Goal: Information Seeking & Learning: Compare options

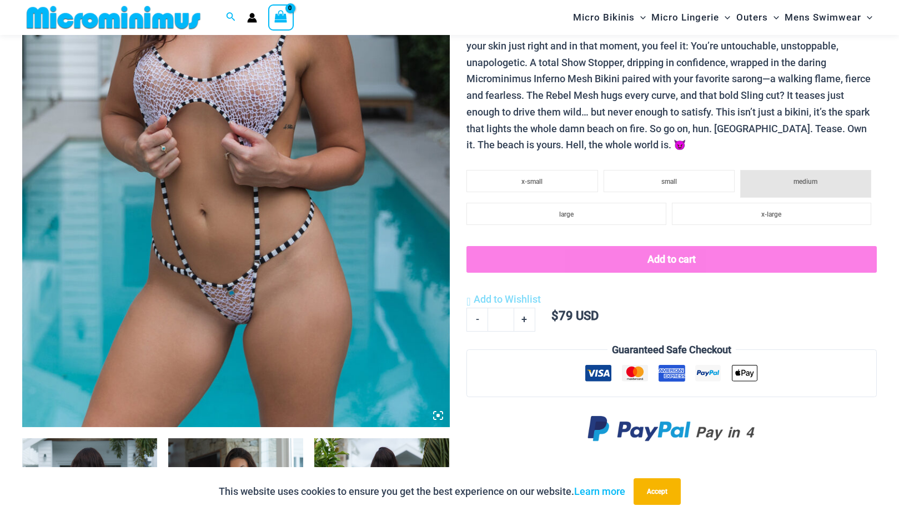
scroll to position [244, 0]
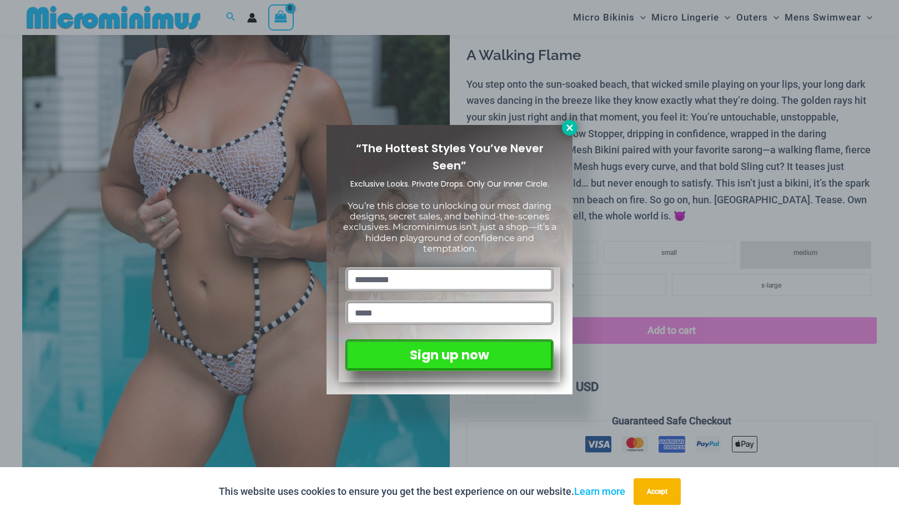
click at [570, 129] on icon at bounding box center [569, 127] width 6 height 6
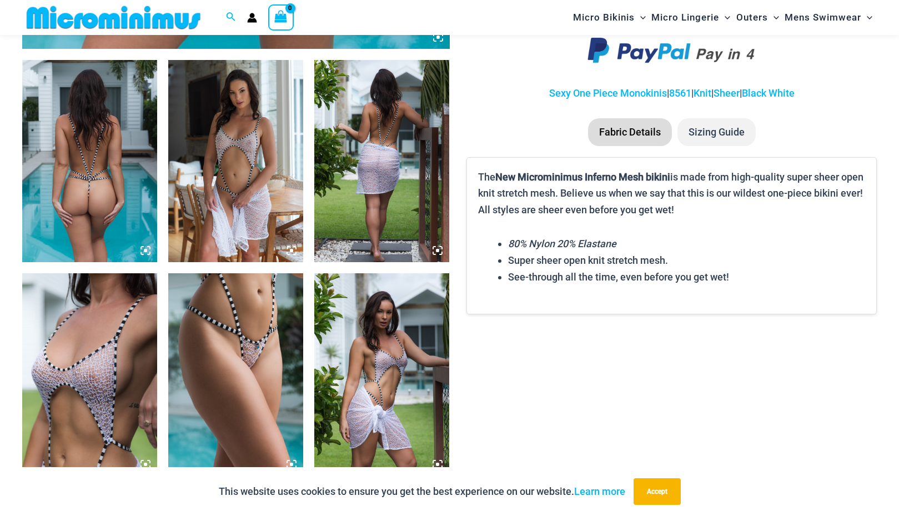
scroll to position [692, 0]
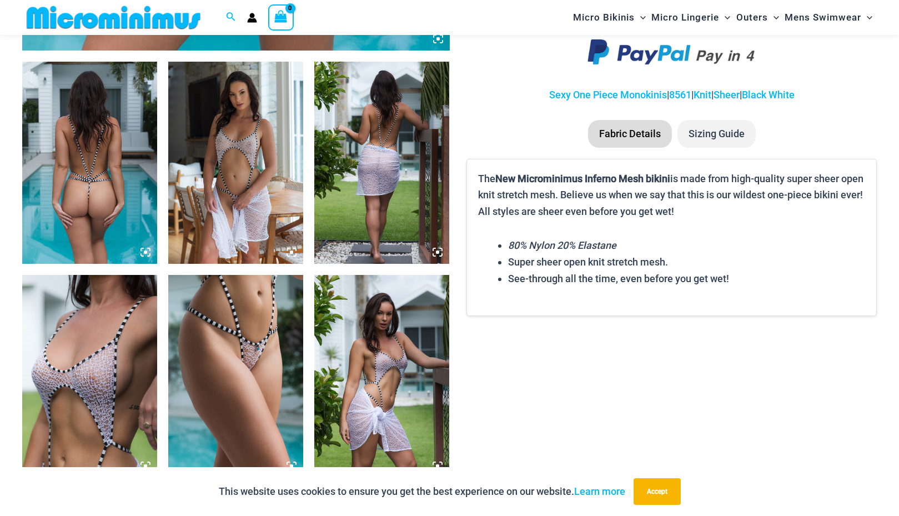
click at [234, 172] on img at bounding box center [235, 163] width 135 height 203
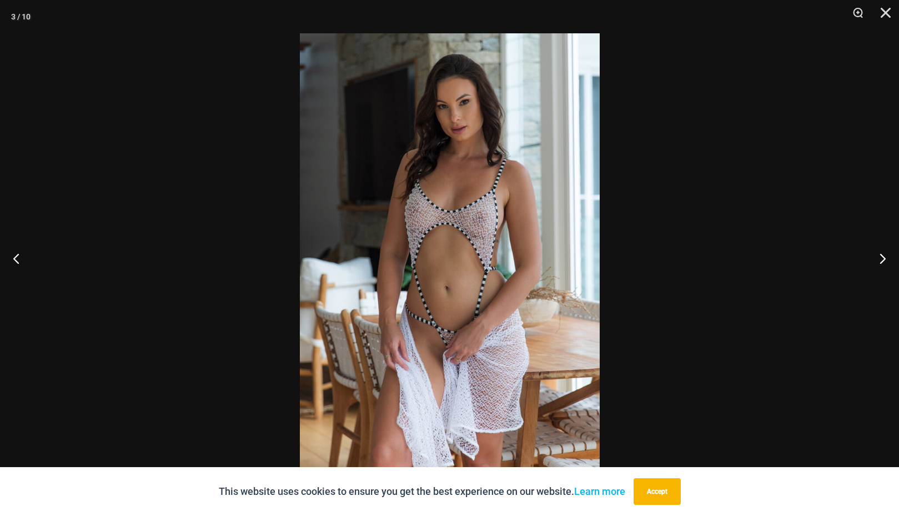
click at [560, 280] on img at bounding box center [450, 257] width 300 height 449
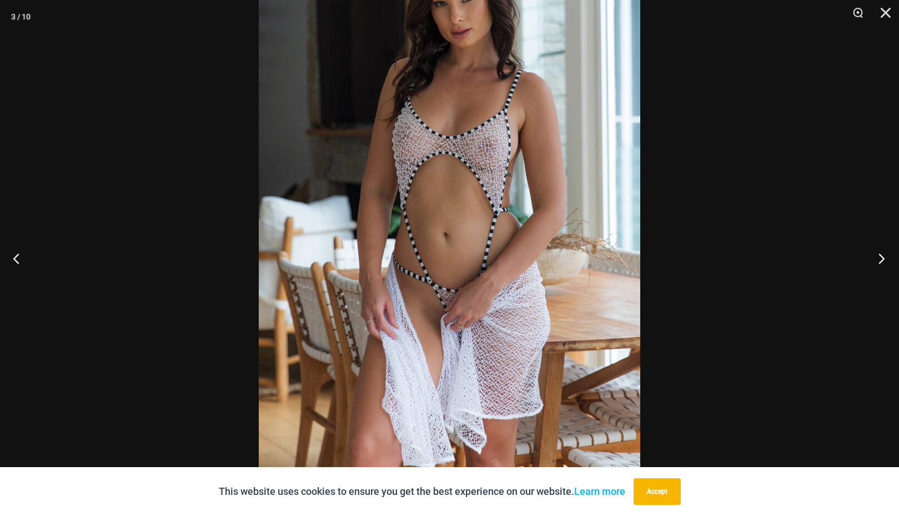
click at [879, 251] on button "Next" at bounding box center [878, 258] width 42 height 56
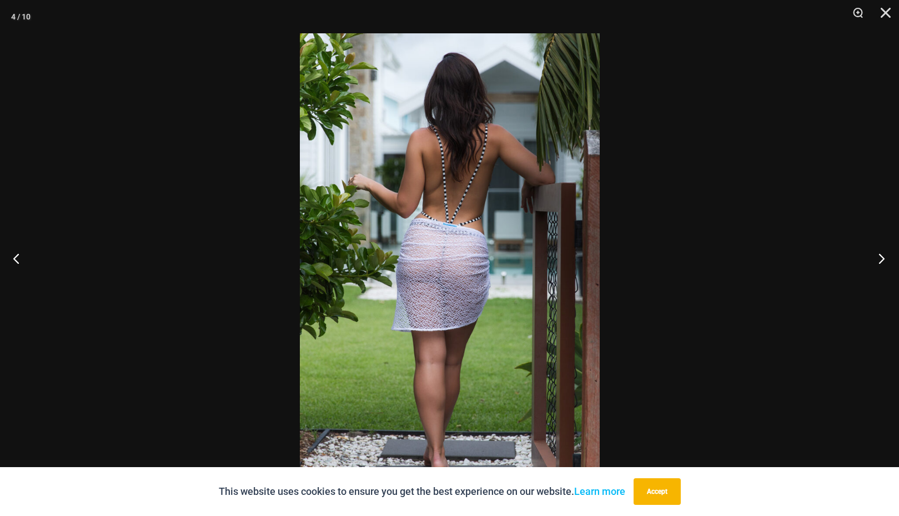
click at [879, 251] on button "Next" at bounding box center [878, 258] width 42 height 56
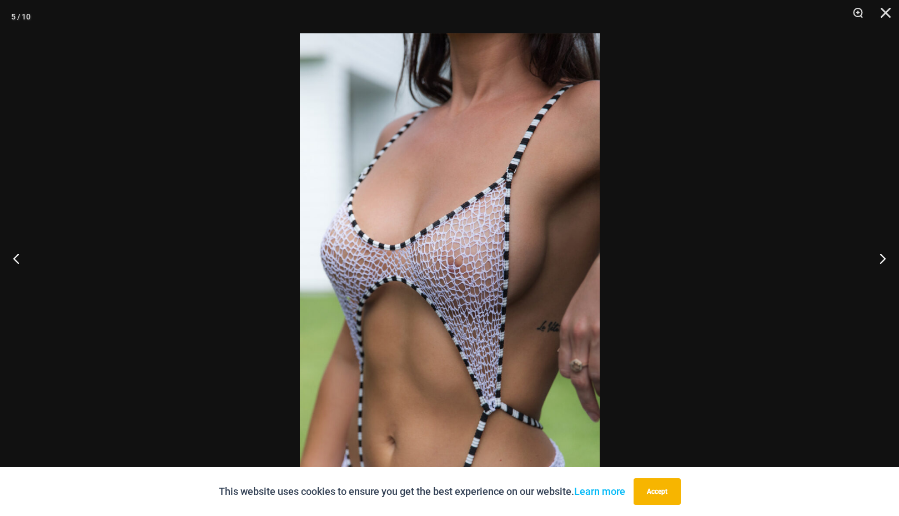
click at [470, 264] on img at bounding box center [450, 257] width 300 height 449
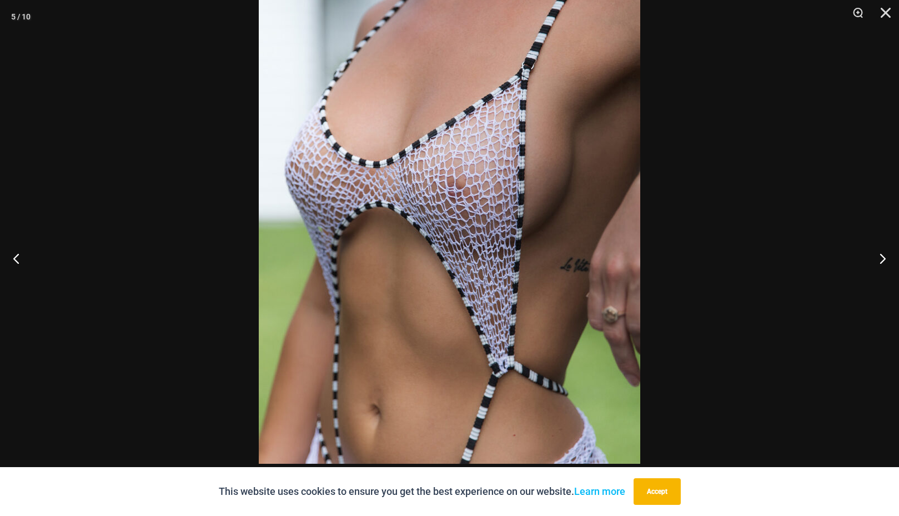
click at [492, 247] on img at bounding box center [449, 178] width 381 height 572
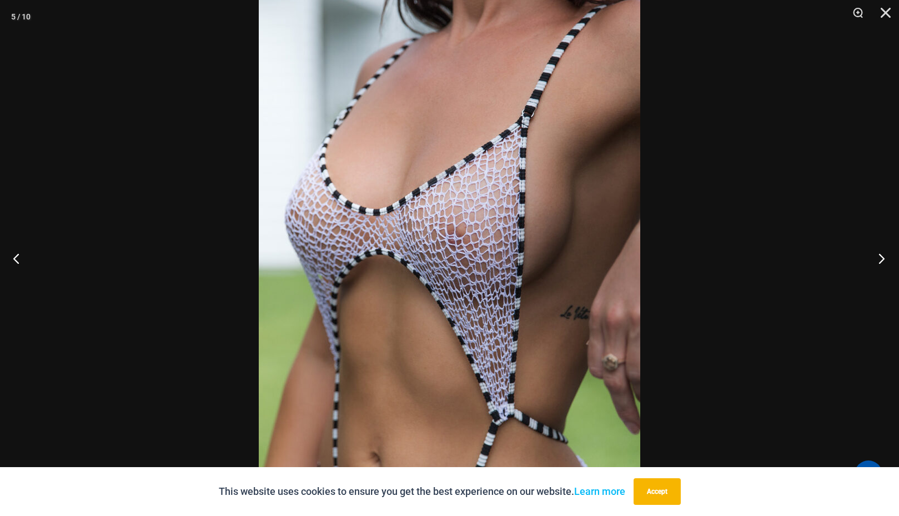
click at [875, 255] on button "Next" at bounding box center [878, 258] width 42 height 56
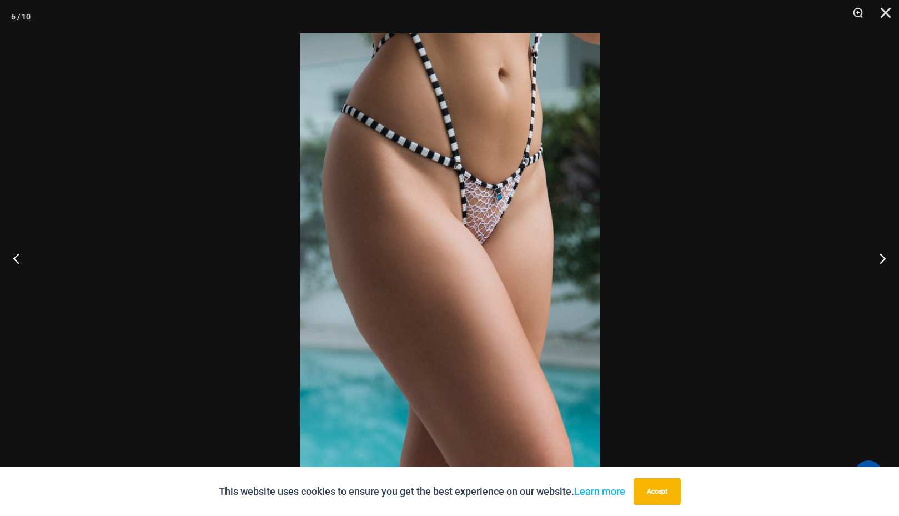
click at [493, 202] on img at bounding box center [450, 257] width 300 height 449
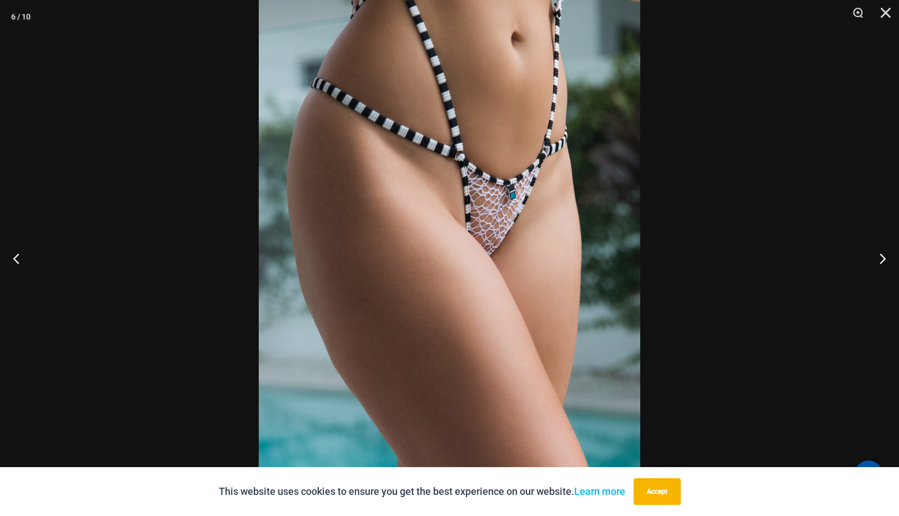
click at [493, 202] on img at bounding box center [449, 273] width 381 height 572
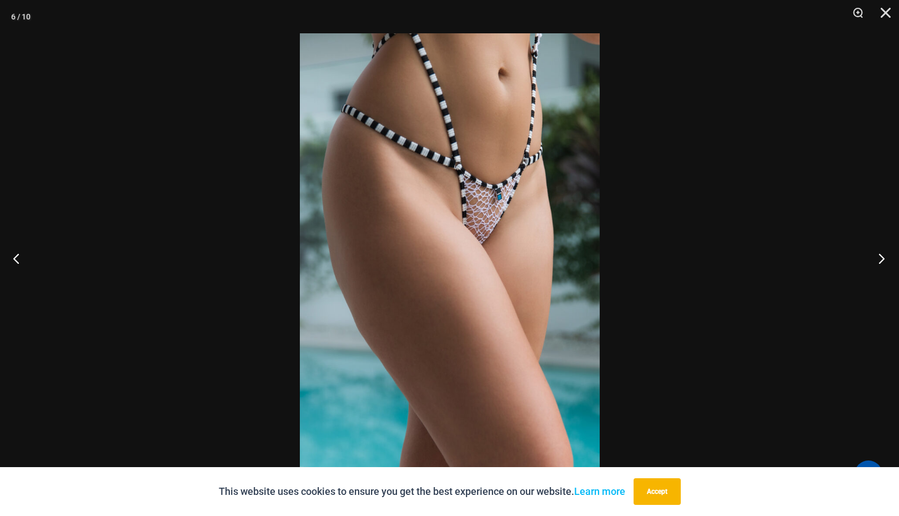
click at [879, 255] on button "Next" at bounding box center [878, 258] width 42 height 56
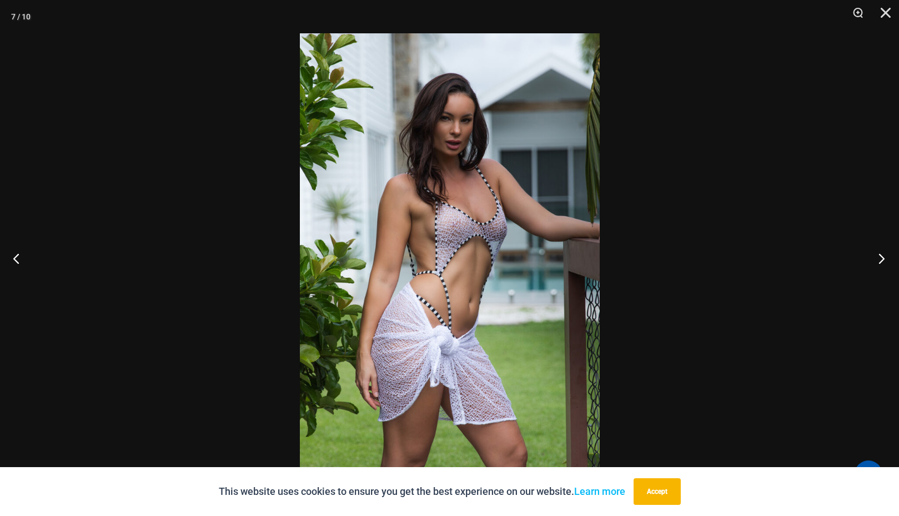
click at [879, 255] on button "Next" at bounding box center [878, 258] width 42 height 56
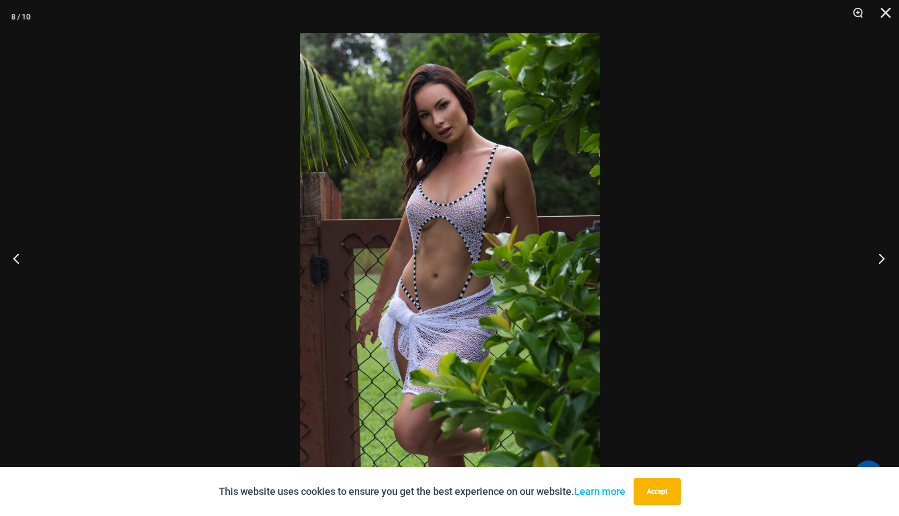
click at [879, 255] on button "Next" at bounding box center [878, 258] width 42 height 56
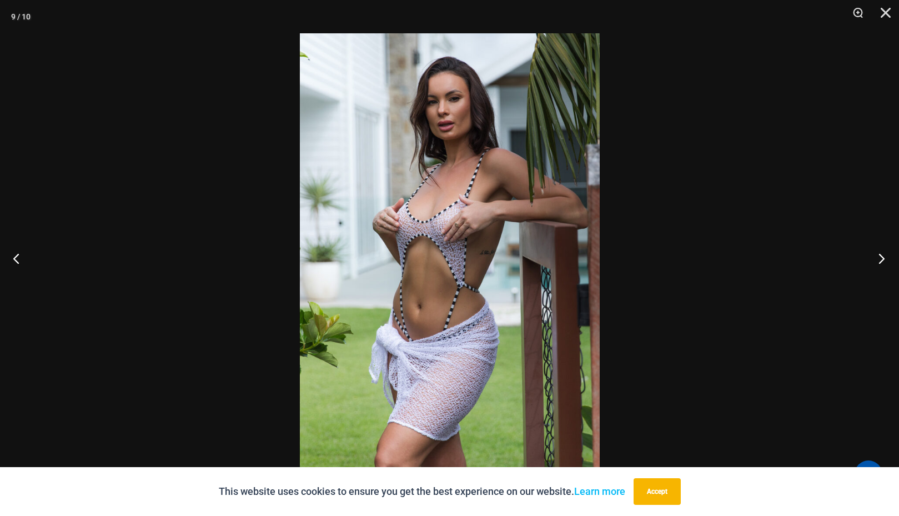
click at [879, 255] on button "Next" at bounding box center [878, 258] width 42 height 56
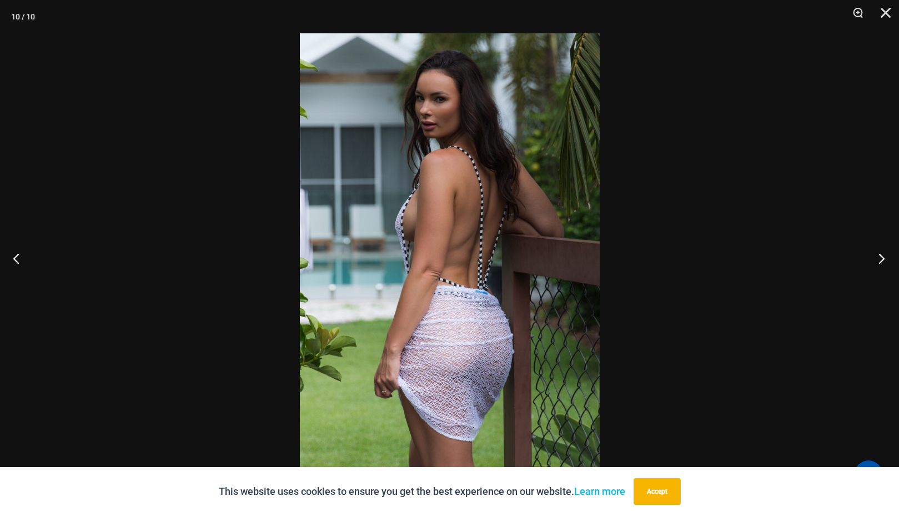
click at [879, 255] on button "Next" at bounding box center [878, 258] width 42 height 56
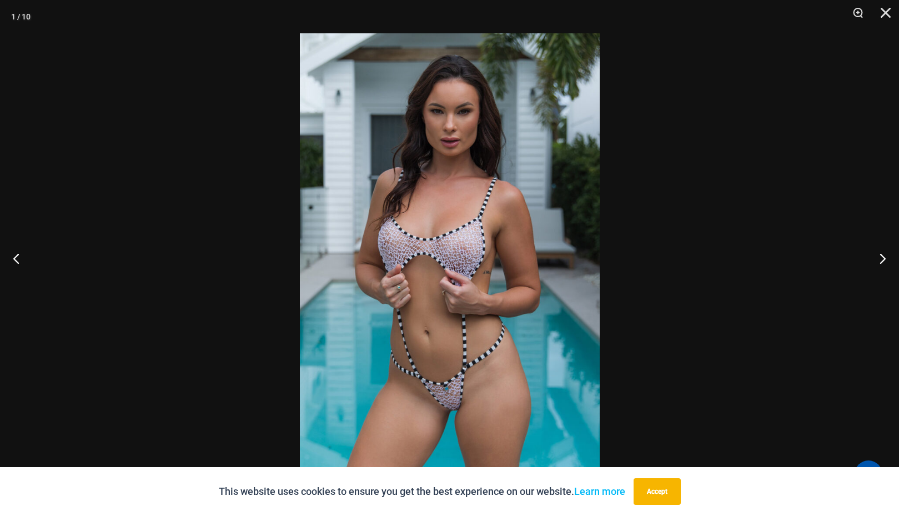
click at [480, 379] on img at bounding box center [450, 257] width 300 height 449
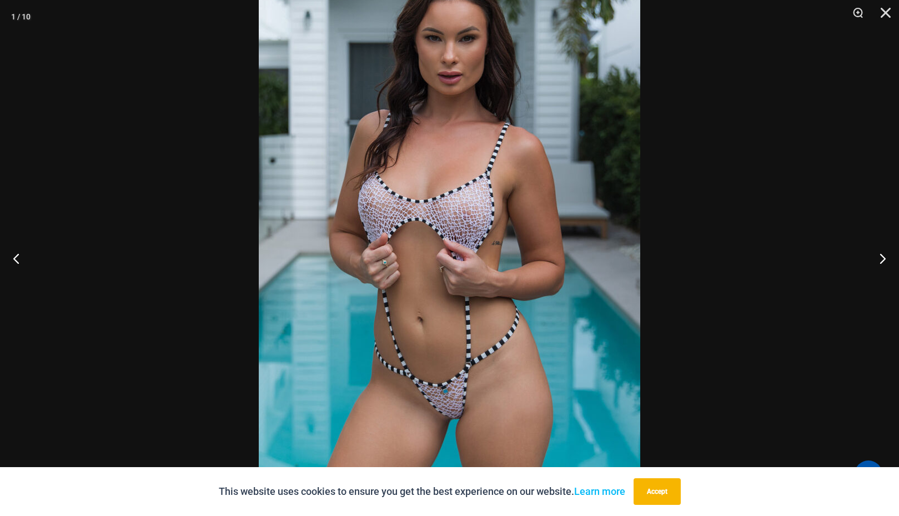
click at [480, 379] on img at bounding box center [449, 225] width 381 height 572
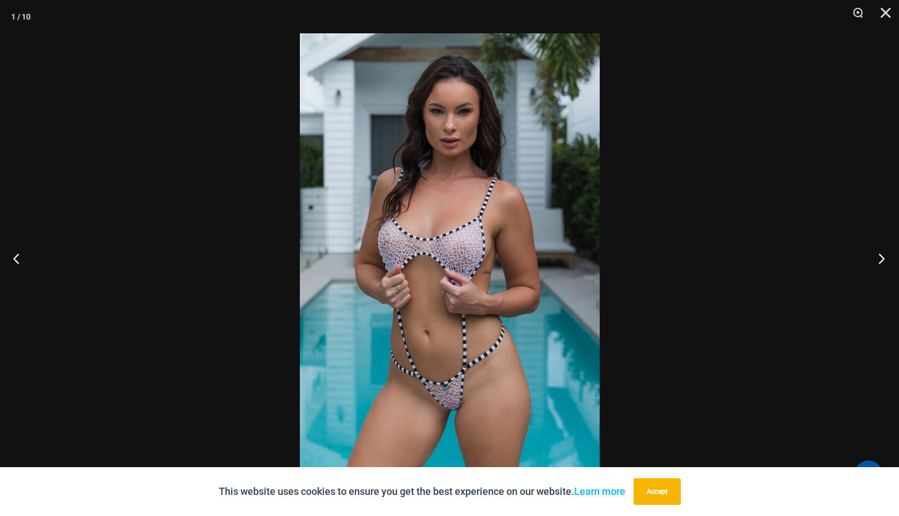
click at [878, 261] on button "Next" at bounding box center [878, 258] width 42 height 56
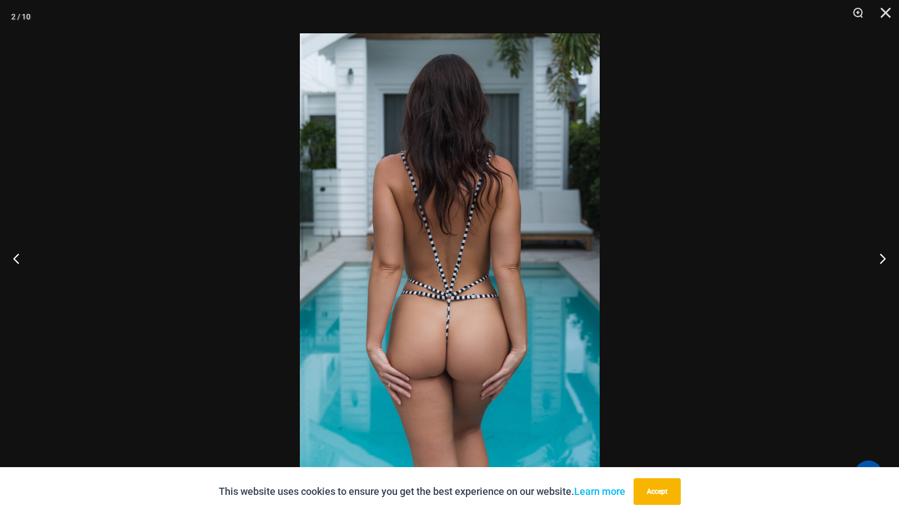
click at [416, 359] on img at bounding box center [450, 257] width 300 height 449
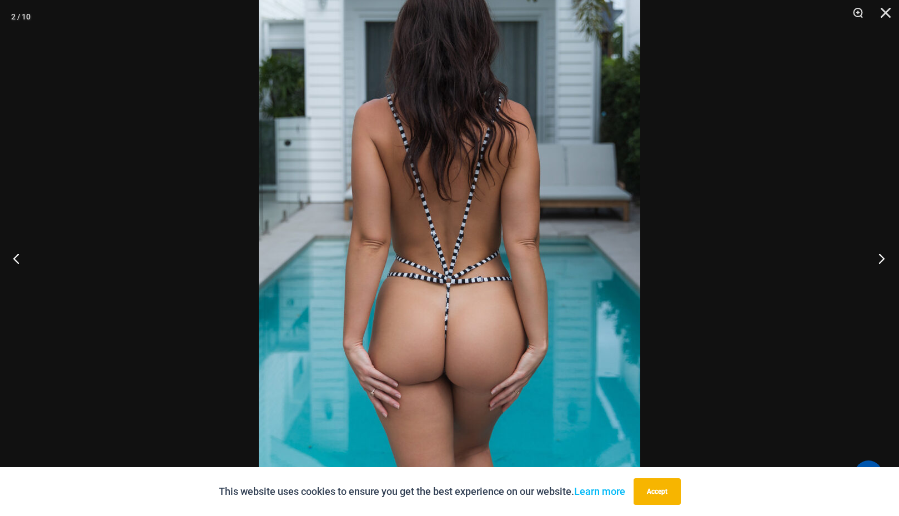
click at [881, 255] on button "Next" at bounding box center [878, 258] width 42 height 56
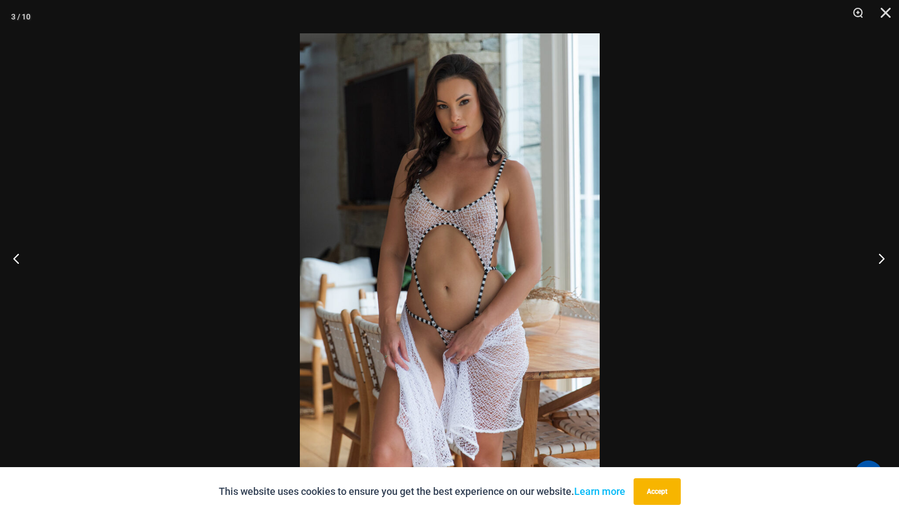
click at [881, 255] on button "Next" at bounding box center [878, 258] width 42 height 56
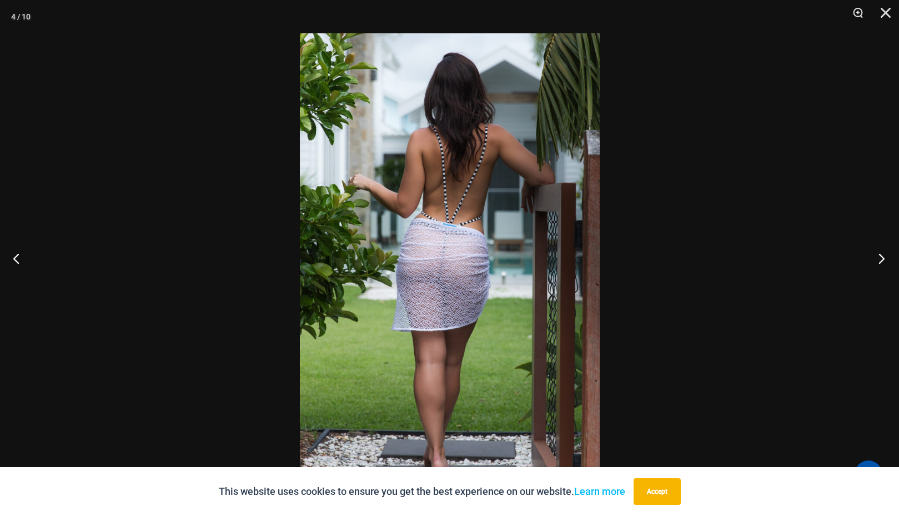
click at [881, 255] on button "Next" at bounding box center [878, 258] width 42 height 56
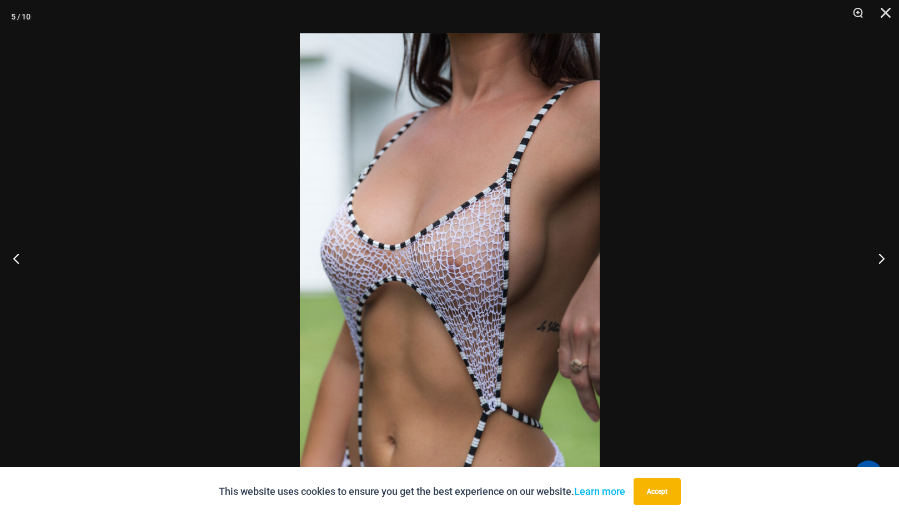
click at [881, 255] on button "Next" at bounding box center [878, 258] width 42 height 56
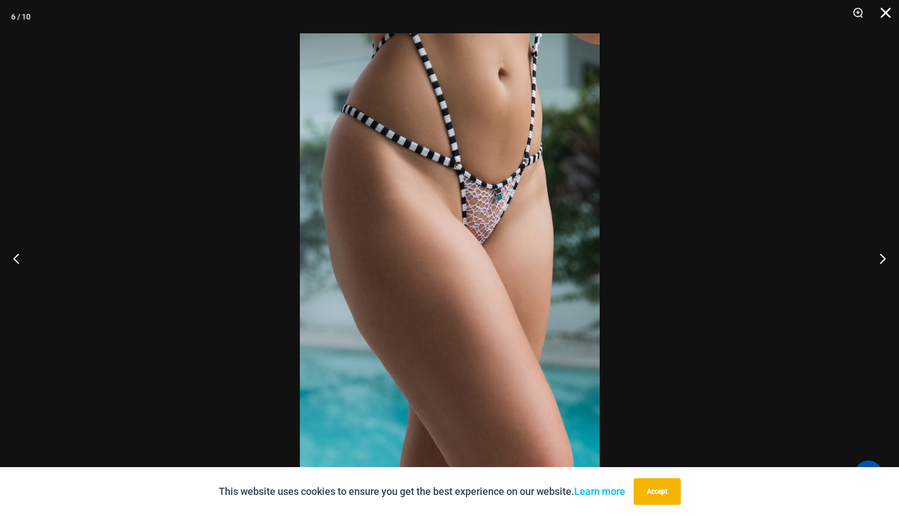
click at [887, 16] on button "Close" at bounding box center [882, 16] width 28 height 33
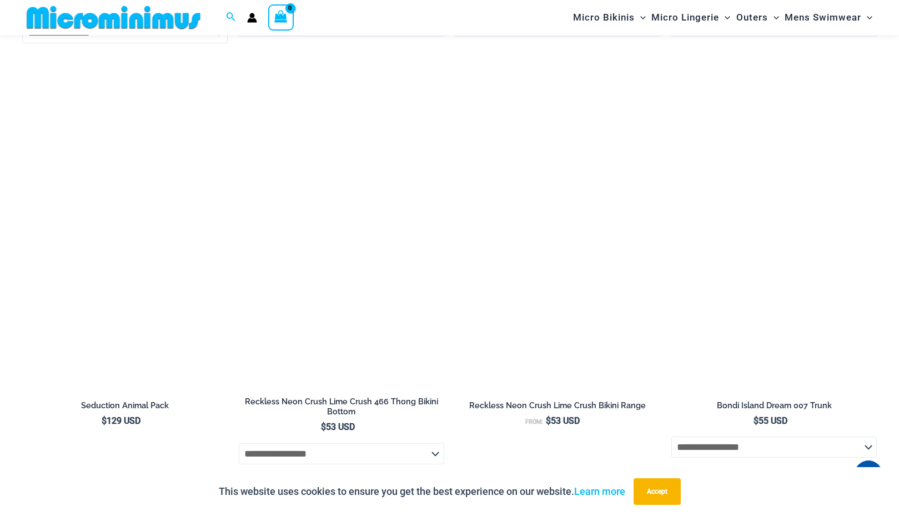
scroll to position [3385, 0]
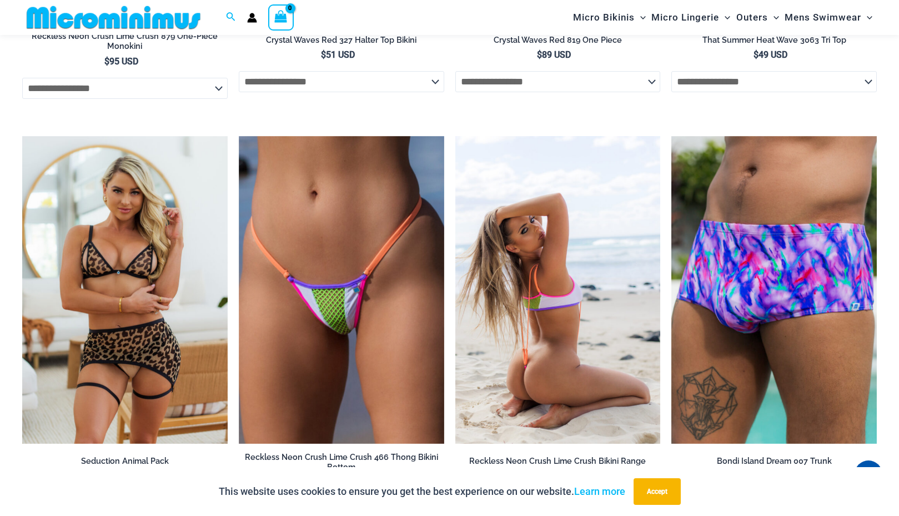
click at [557, 274] on img at bounding box center [557, 290] width 205 height 308
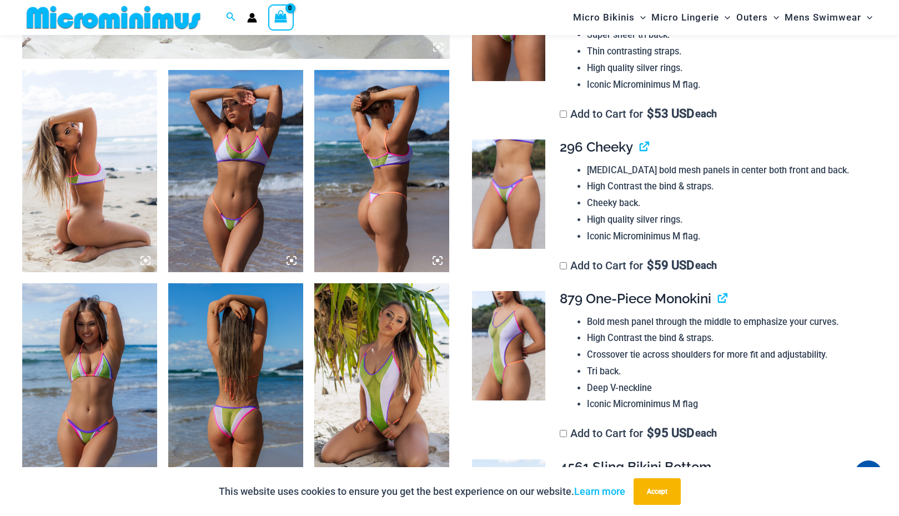
scroll to position [645, 0]
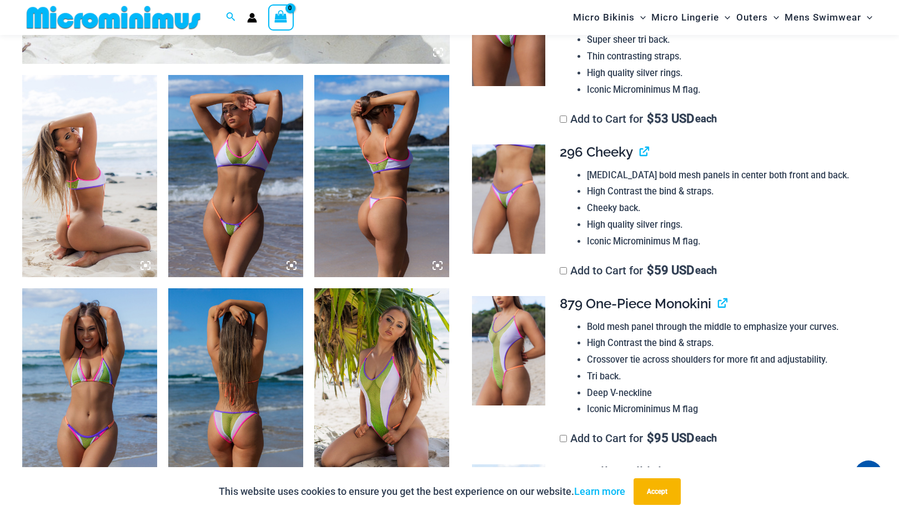
click at [111, 191] on img at bounding box center [89, 176] width 135 height 203
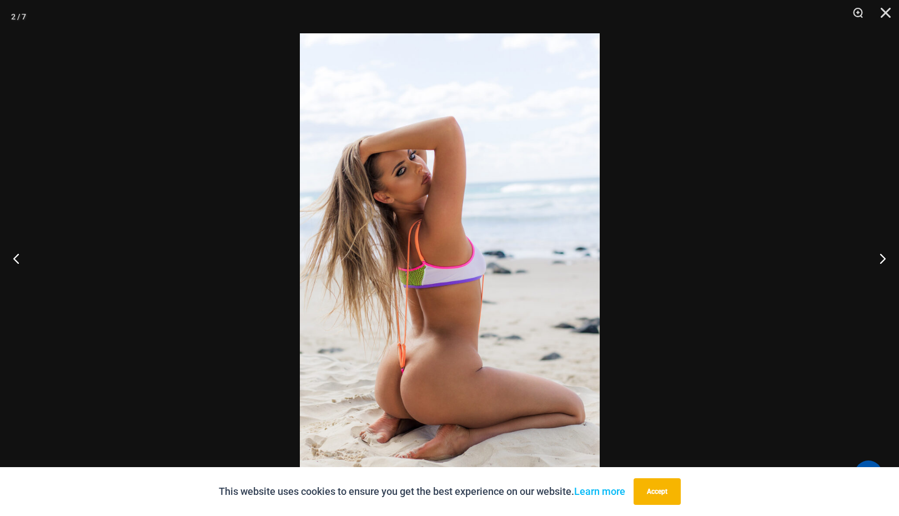
click at [491, 249] on img at bounding box center [450, 257] width 300 height 449
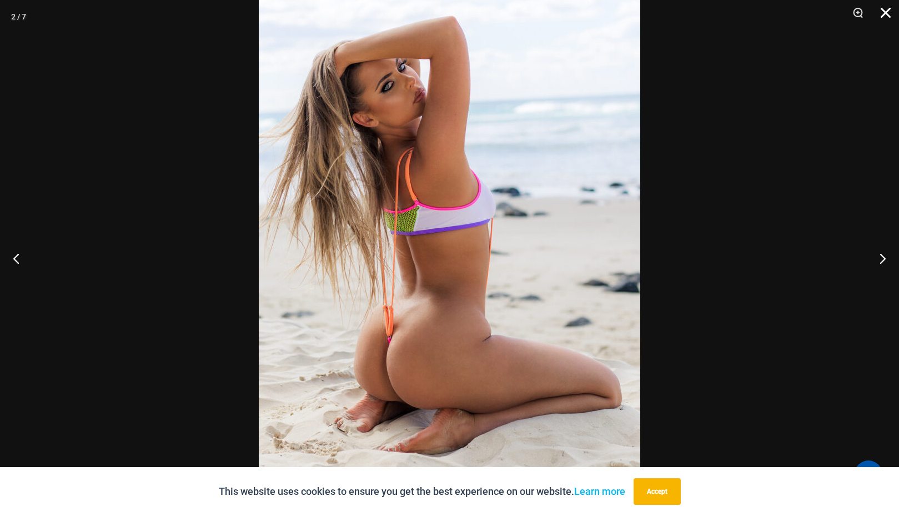
click at [881, 13] on button "Close" at bounding box center [882, 16] width 28 height 33
